Goal: Task Accomplishment & Management: Complete application form

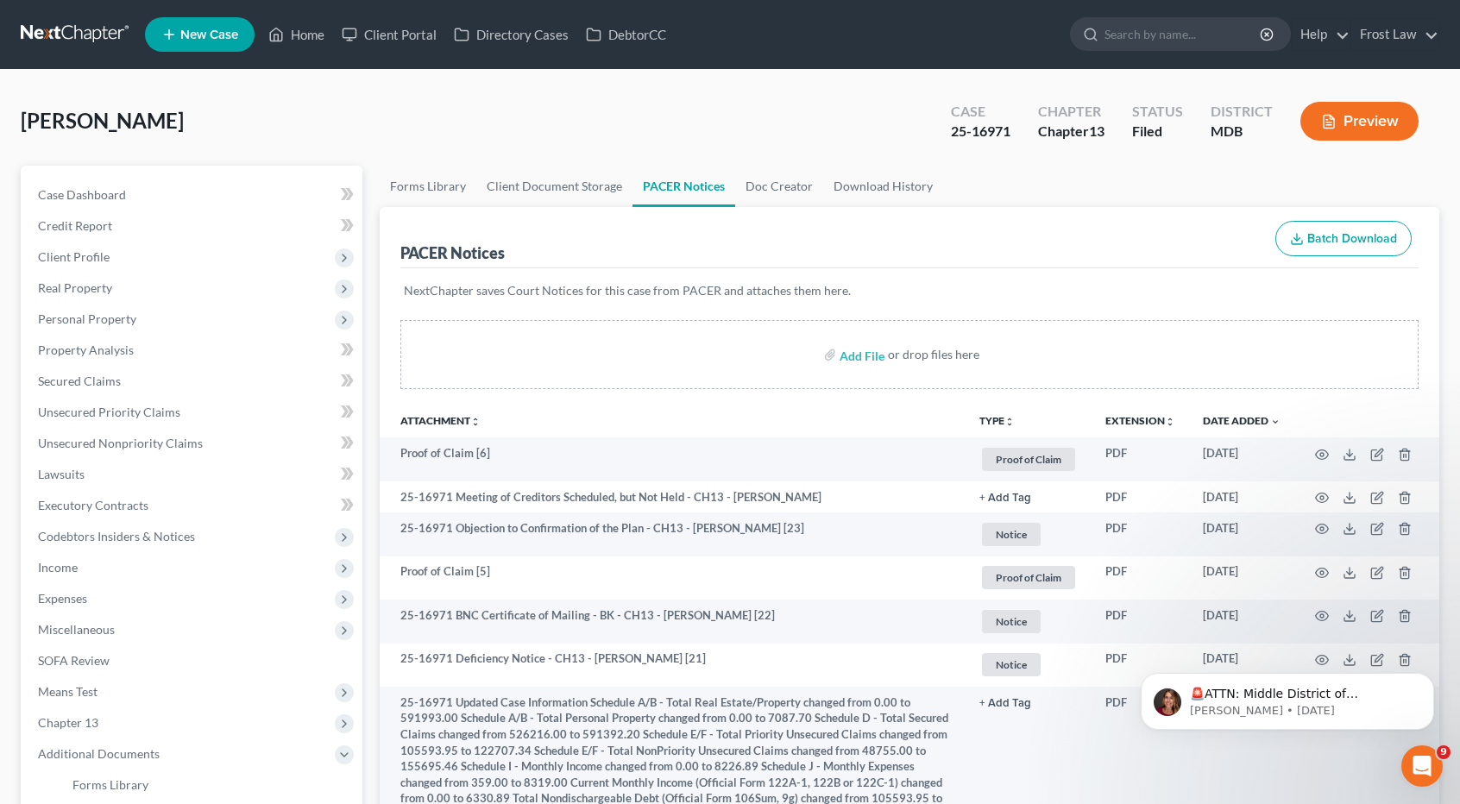
click at [91, 36] on link at bounding box center [76, 34] width 110 height 31
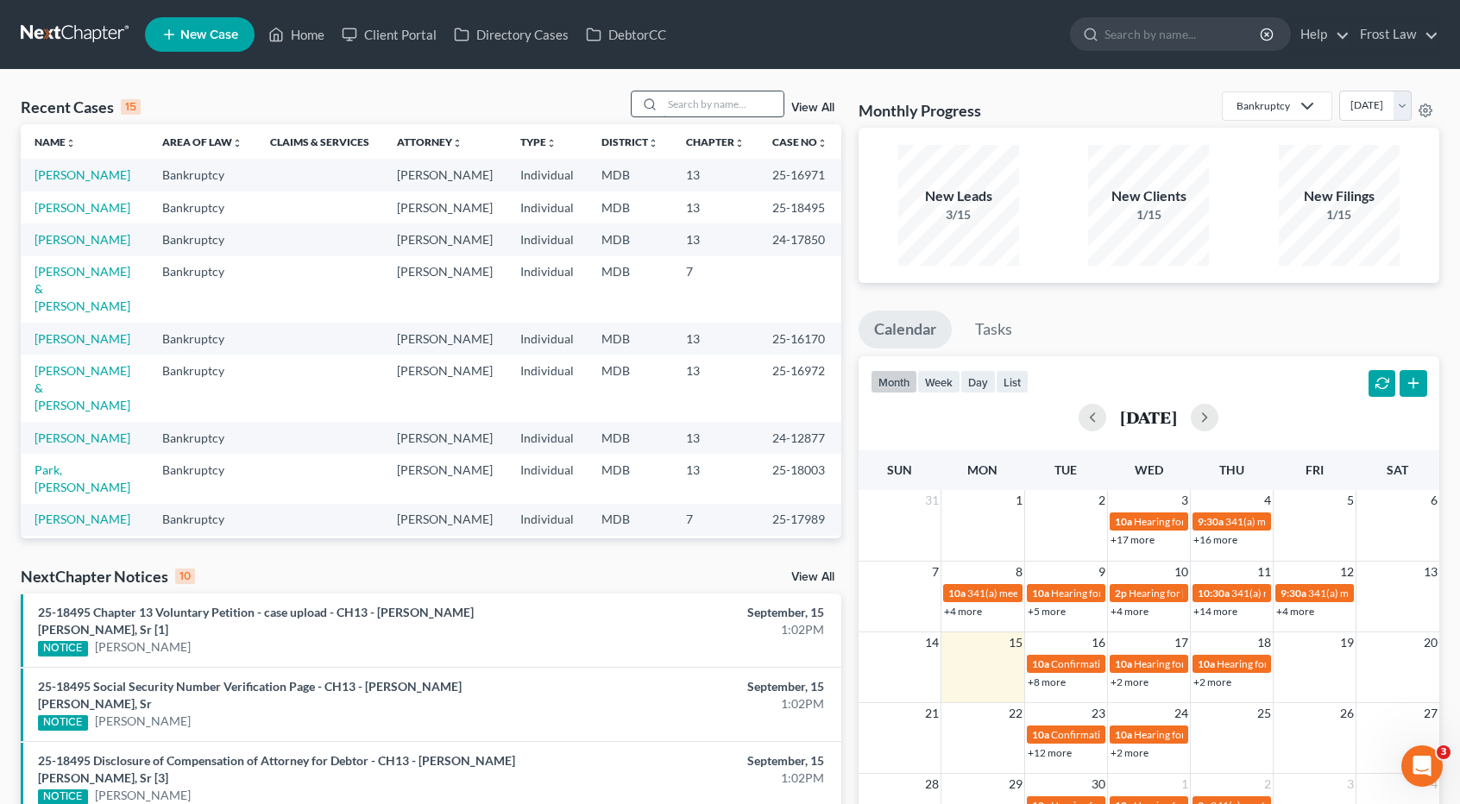
click at [722, 105] on input "search" at bounding box center [723, 103] width 121 height 25
type input "alstad"
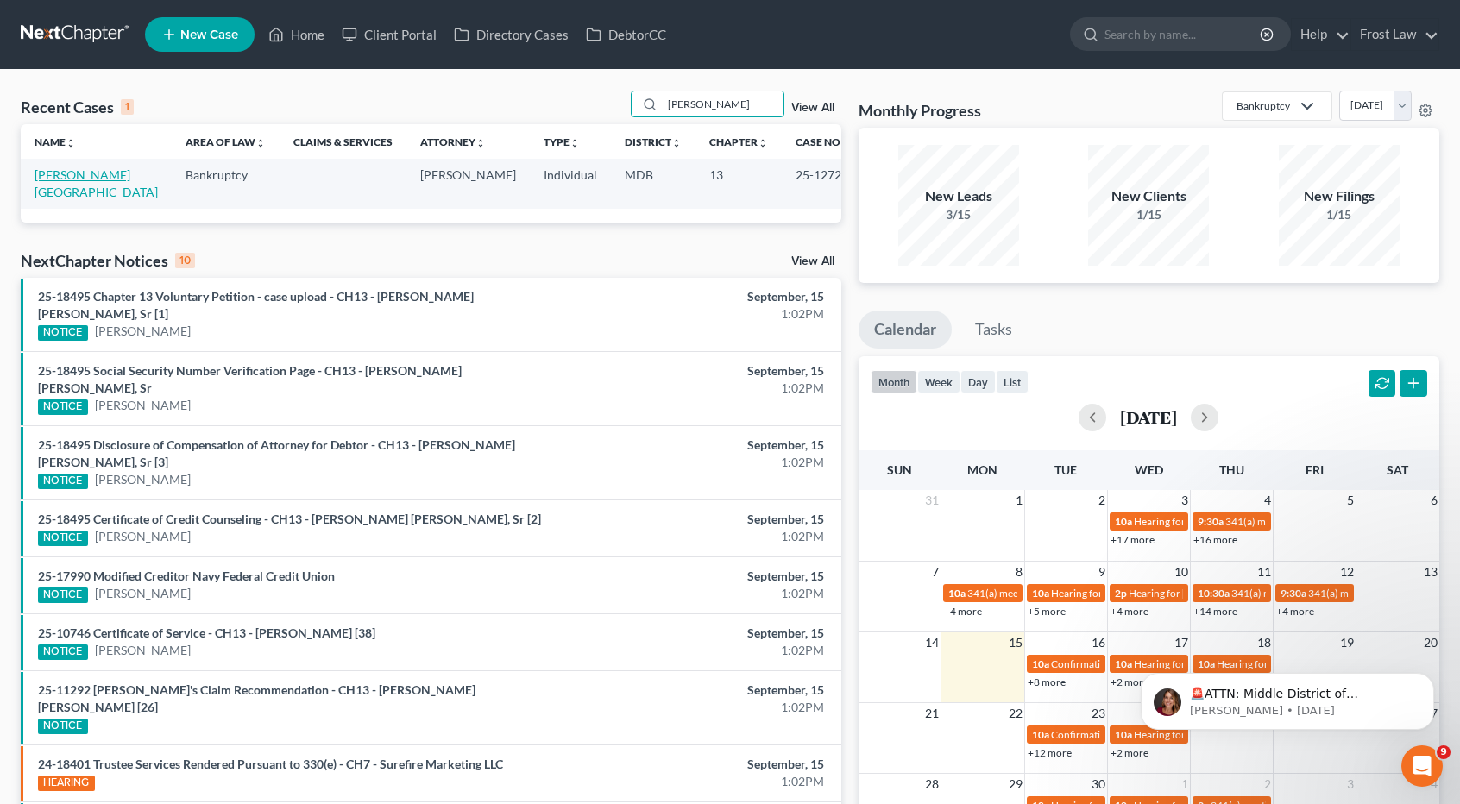
click at [53, 179] on link "Alstad, Kala" at bounding box center [96, 183] width 123 height 32
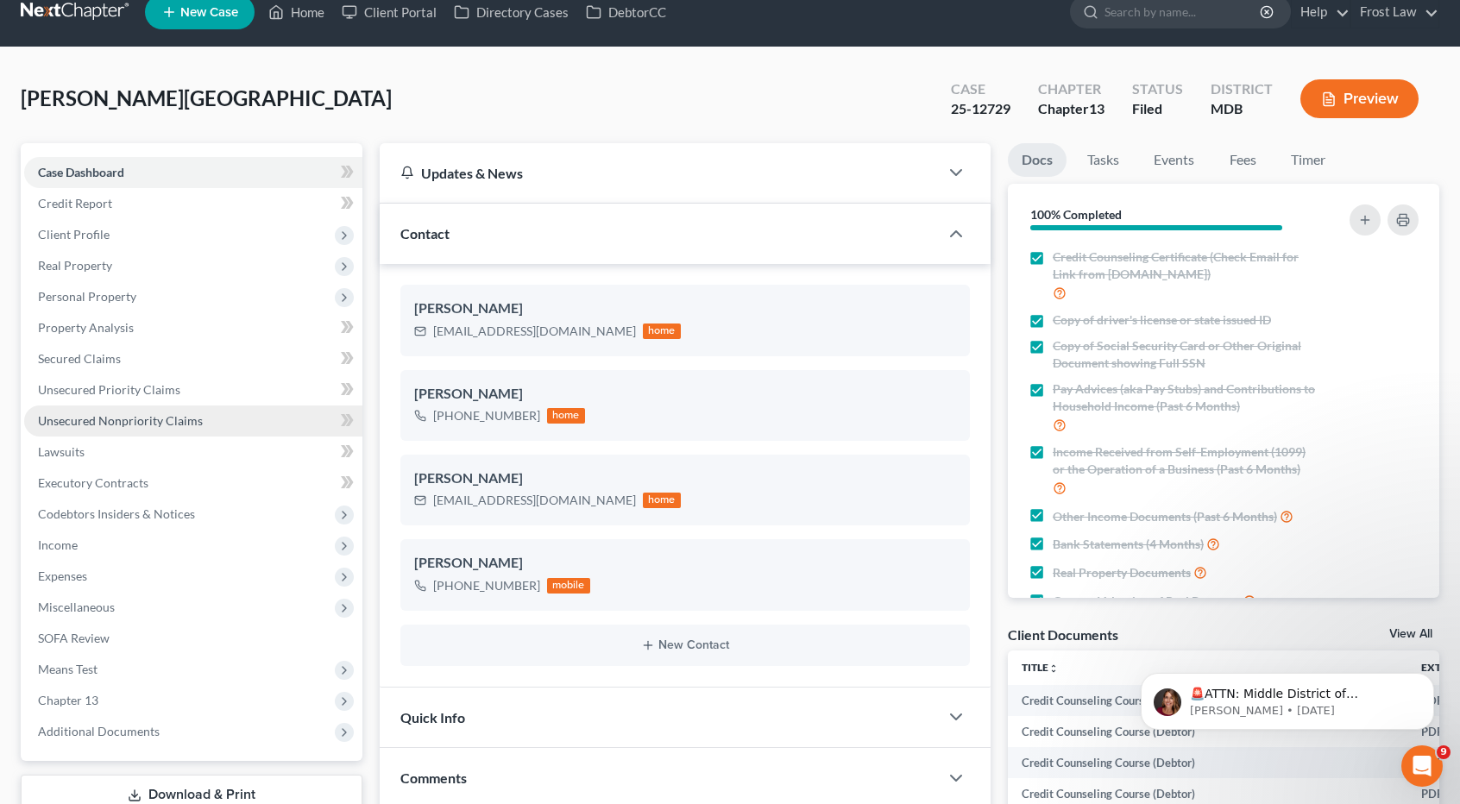
scroll to position [173, 0]
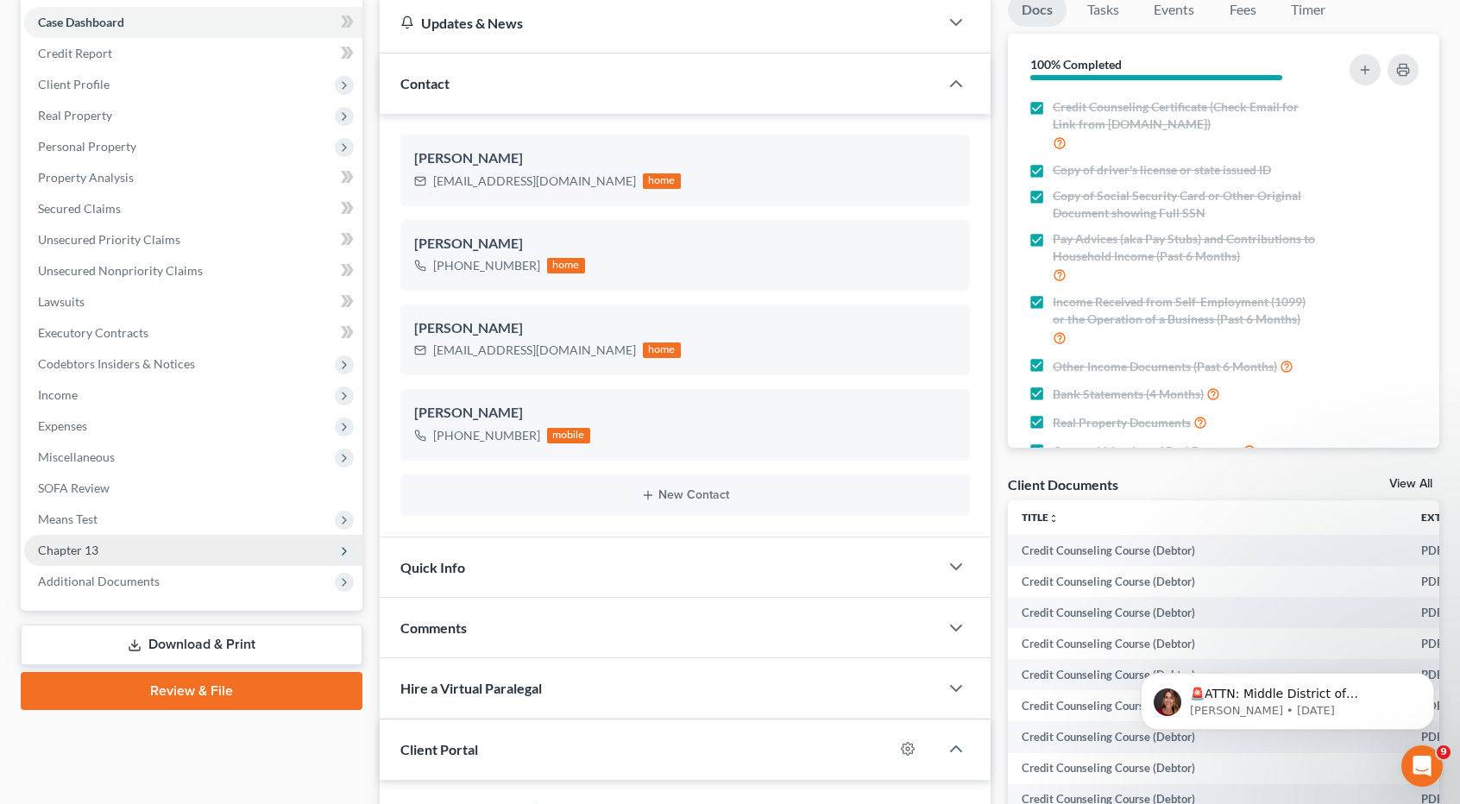
click at [126, 543] on span "Chapter 13" at bounding box center [193, 550] width 338 height 31
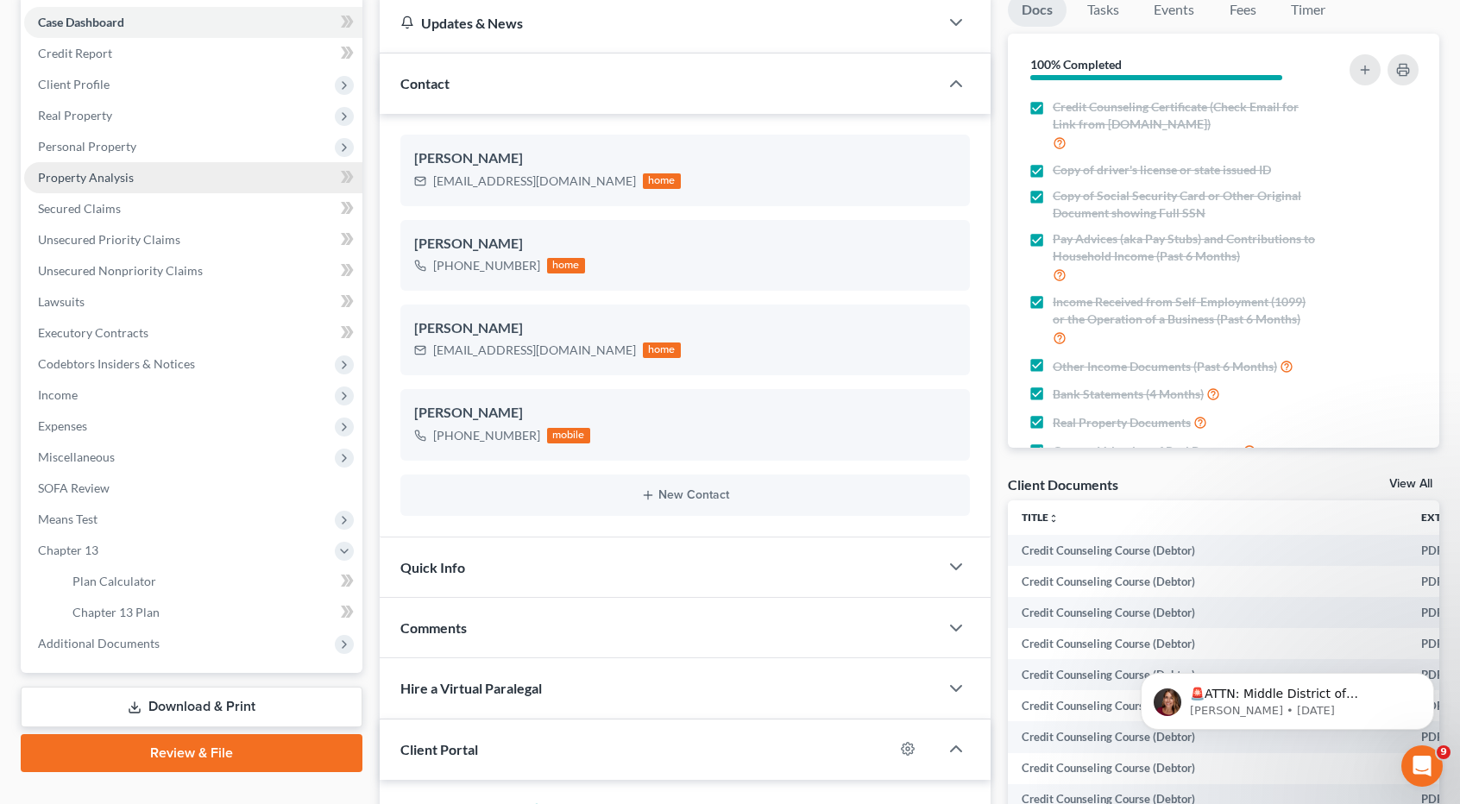
click at [118, 184] on span "Property Analysis" at bounding box center [86, 177] width 96 height 15
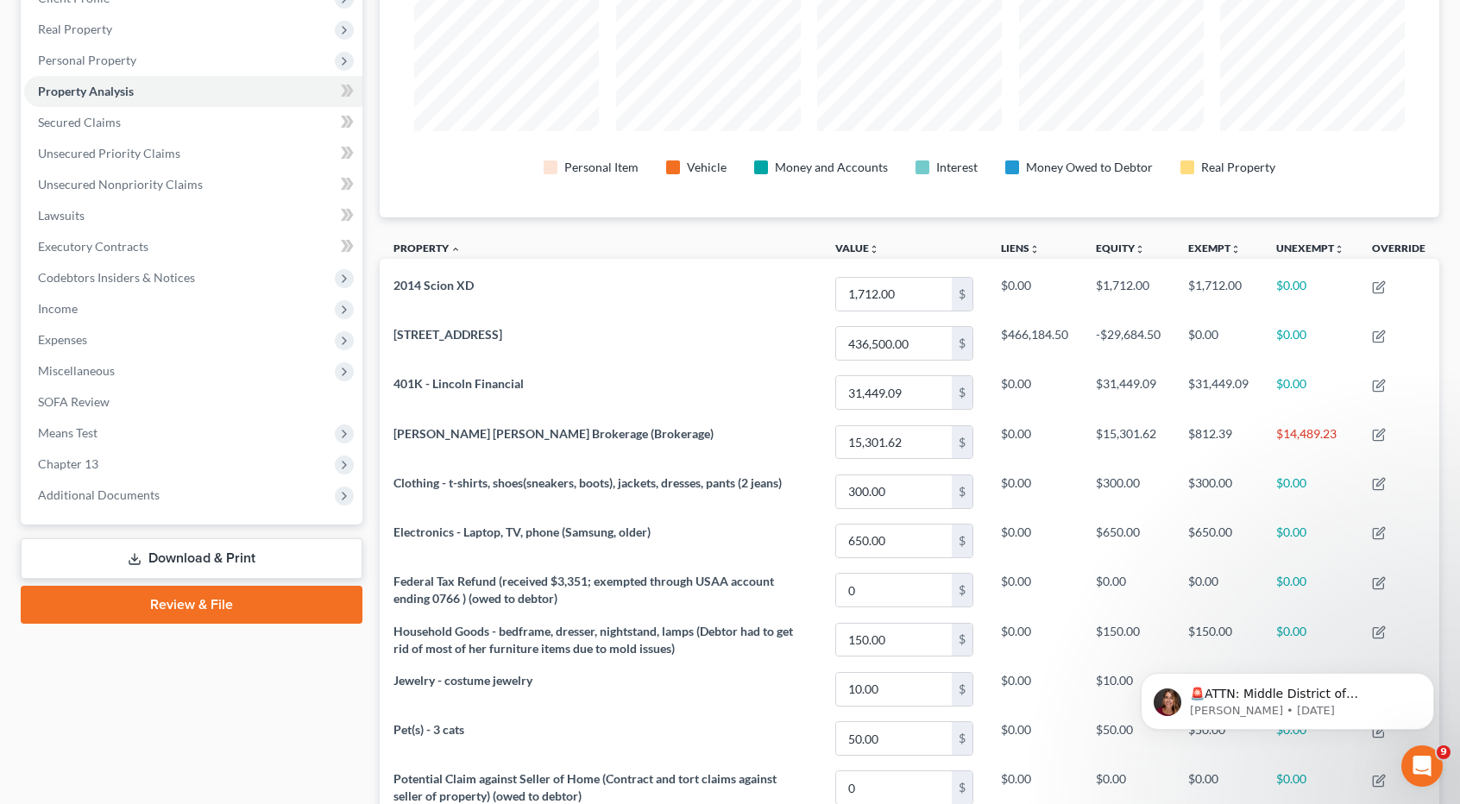
scroll to position [259, 0]
click at [144, 454] on span "Chapter 13" at bounding box center [193, 464] width 338 height 31
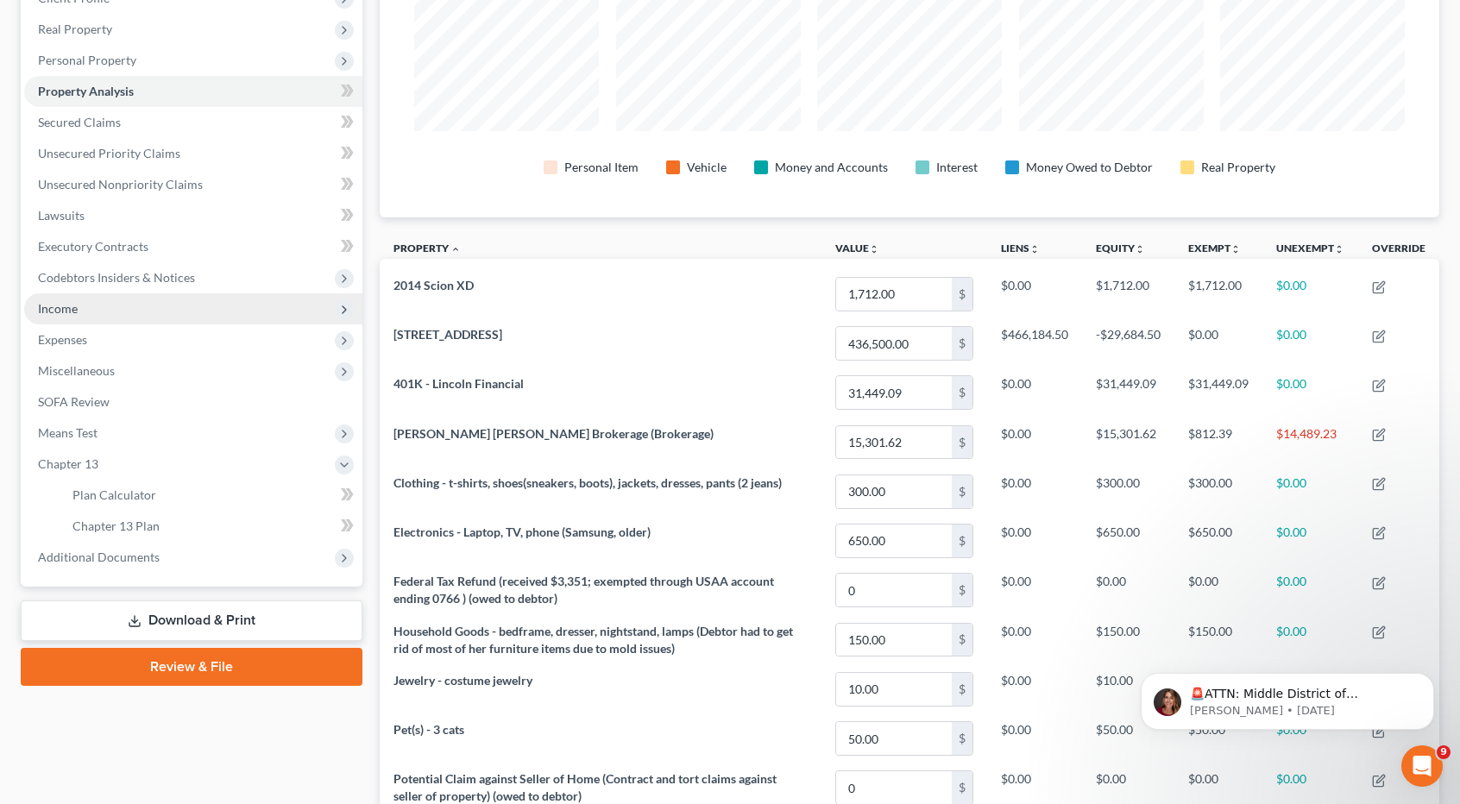
click at [113, 310] on span "Income" at bounding box center [193, 308] width 338 height 31
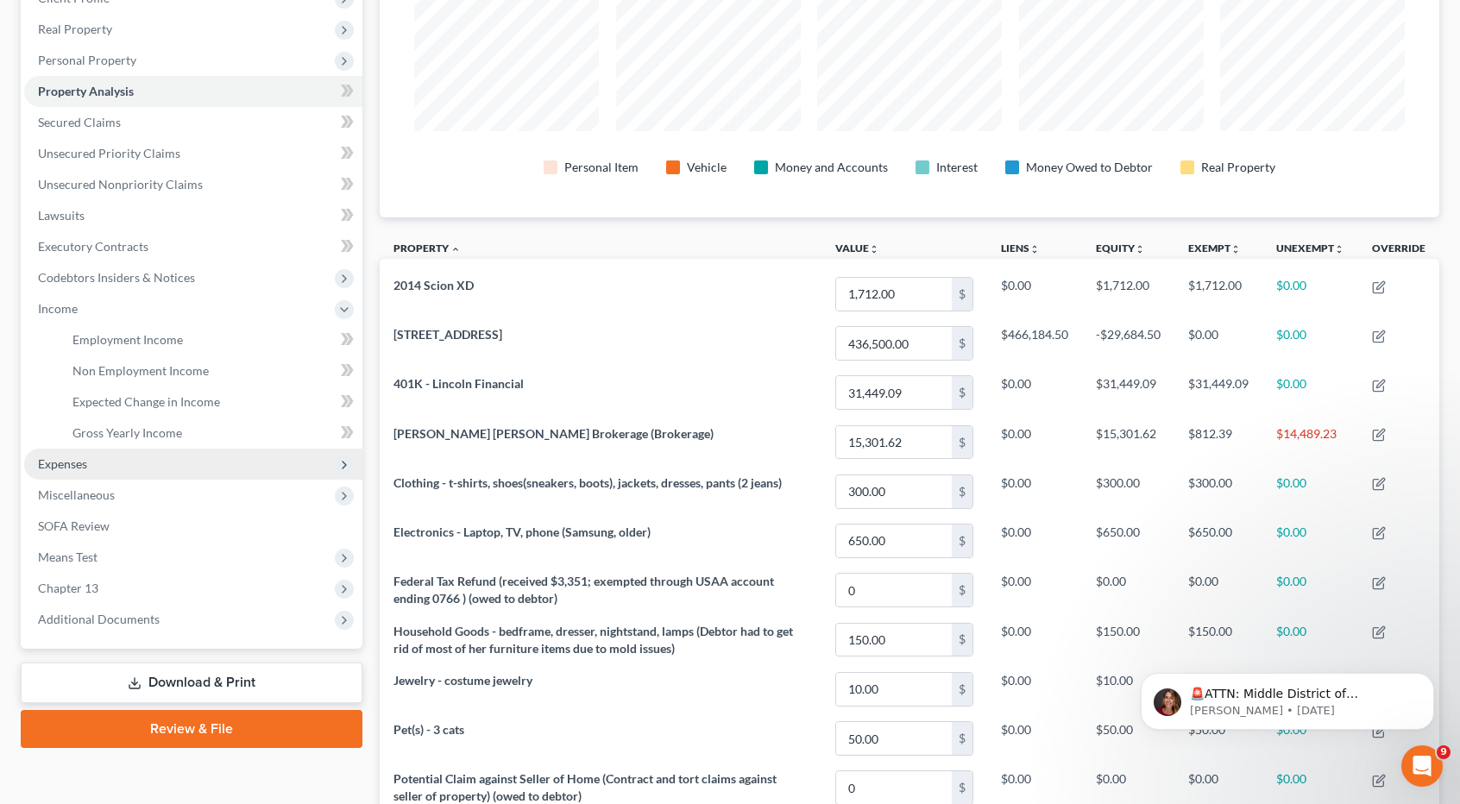
click at [105, 456] on span "Expenses" at bounding box center [193, 464] width 338 height 31
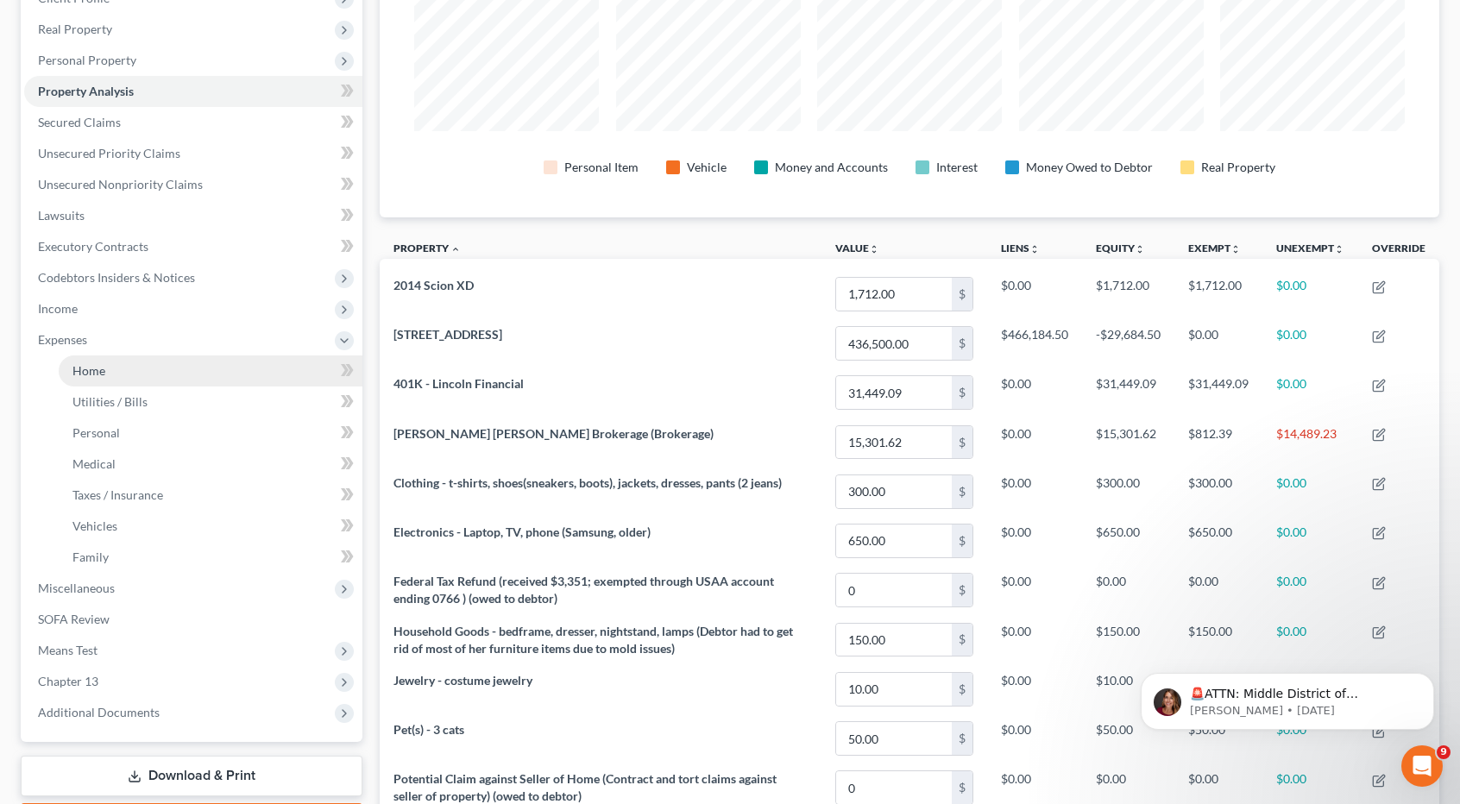
click at [110, 366] on link "Home" at bounding box center [211, 370] width 304 height 31
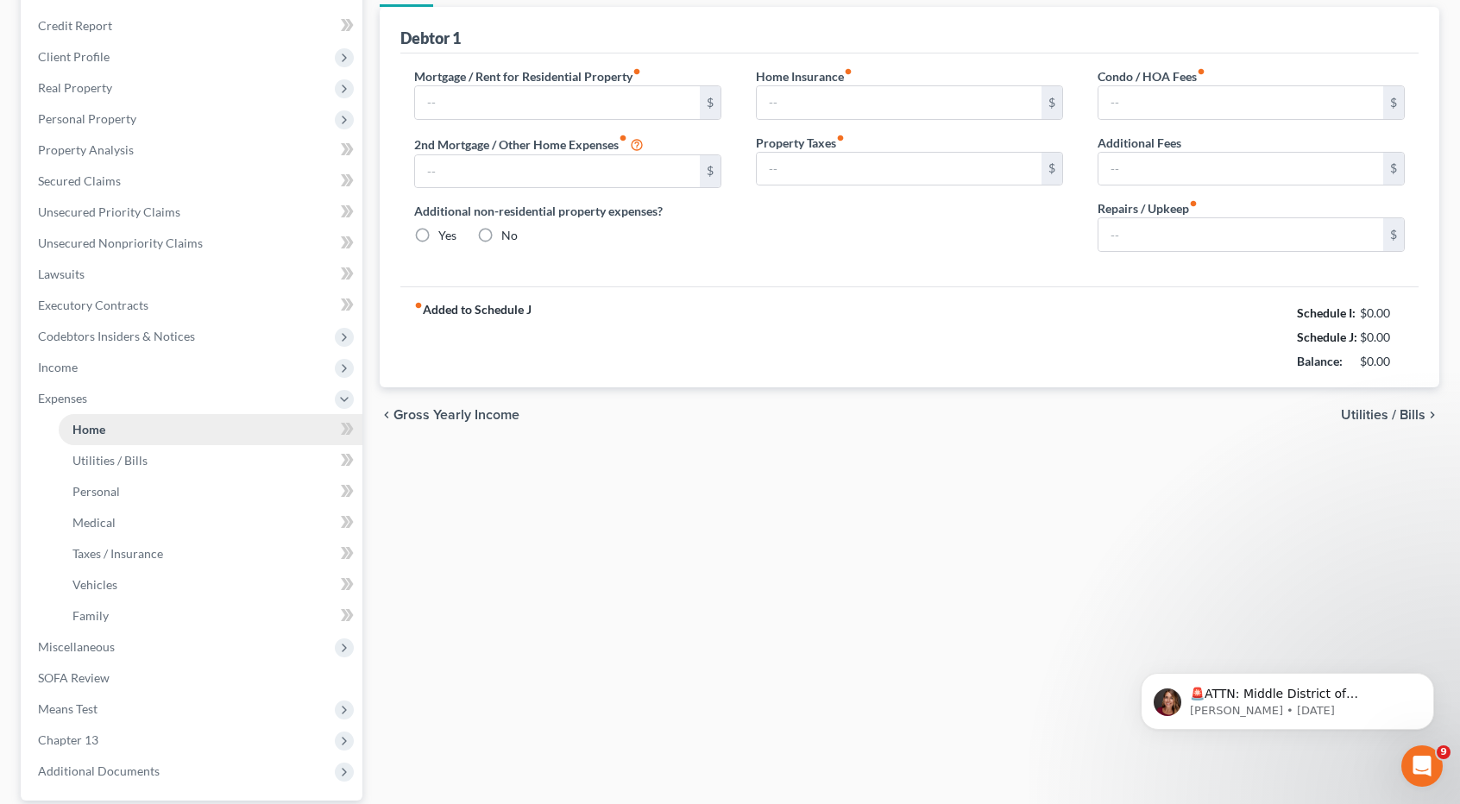
type input "2,433.00"
type input "0.00"
radio input "true"
type input "9.59"
type input "0.00"
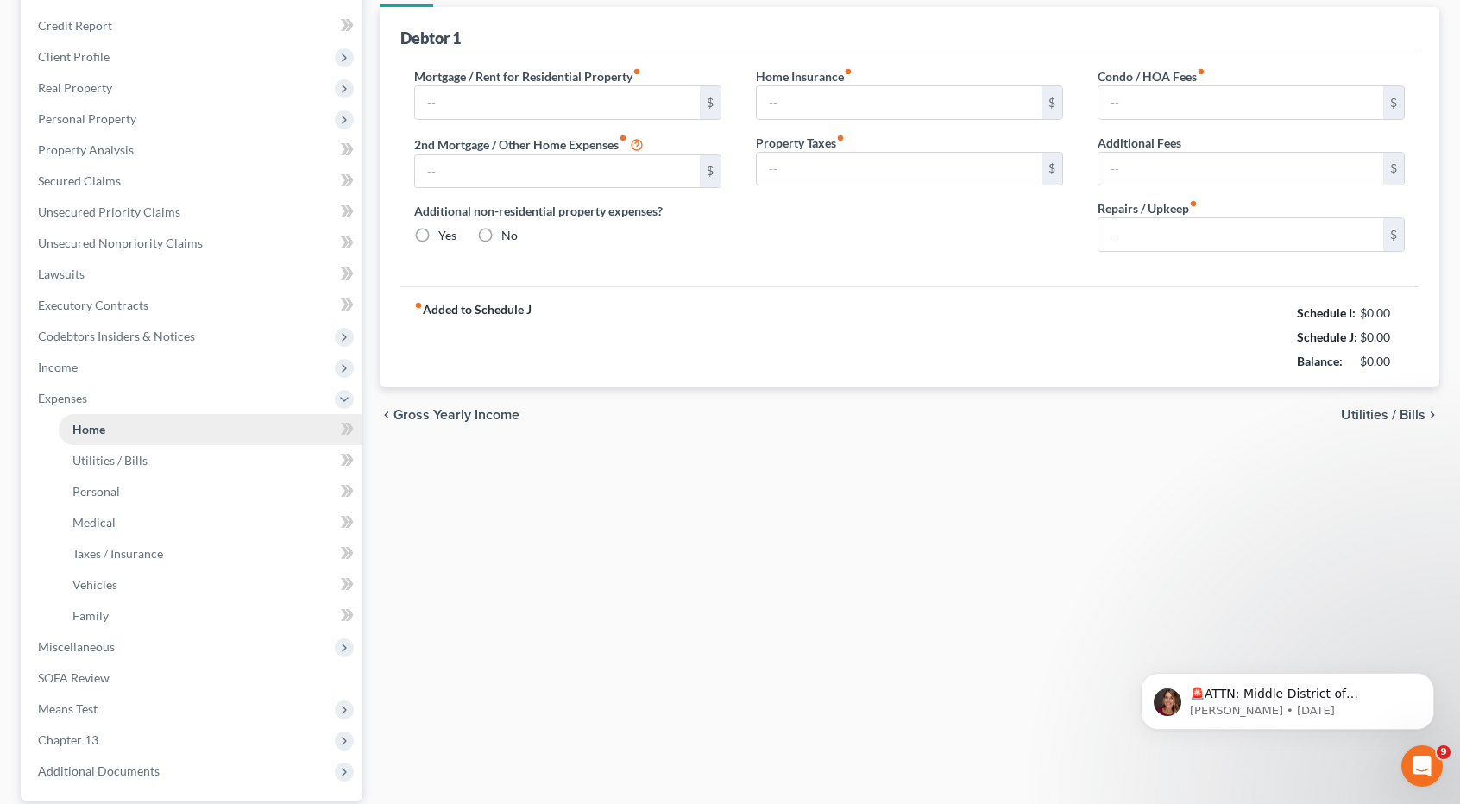
type input "0.00"
type input "102.00"
type input "0.00"
